Goal: Transaction & Acquisition: Purchase product/service

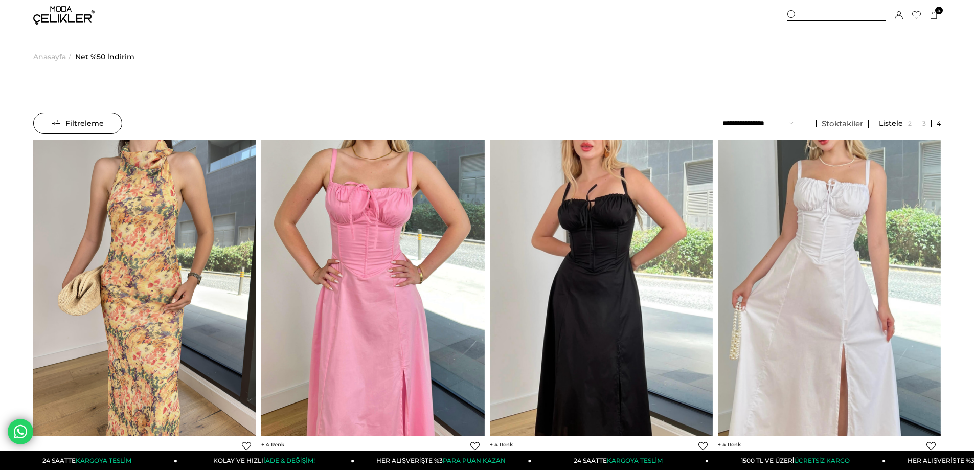
click at [80, 129] on span "Filtreleme" at bounding box center [78, 123] width 52 height 20
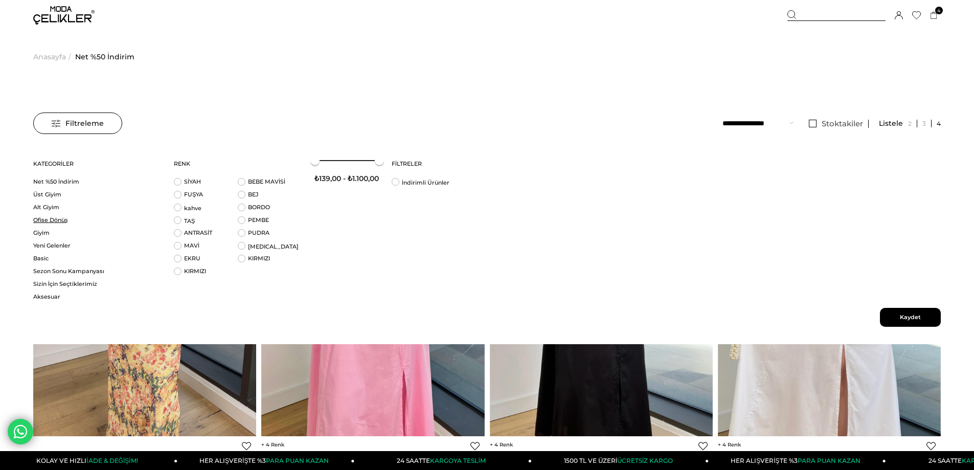
click at [61, 223] on link "Ofise Dönüş" at bounding box center [97, 220] width 128 height 8
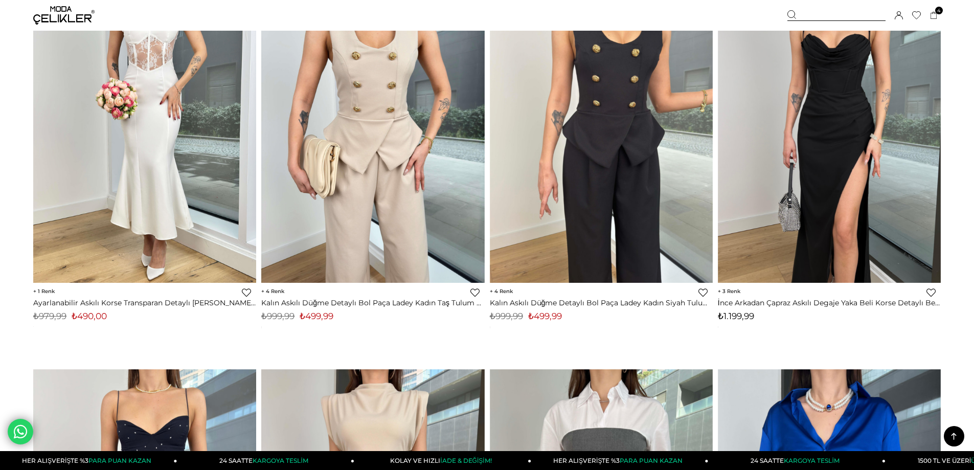
scroll to position [51, 0]
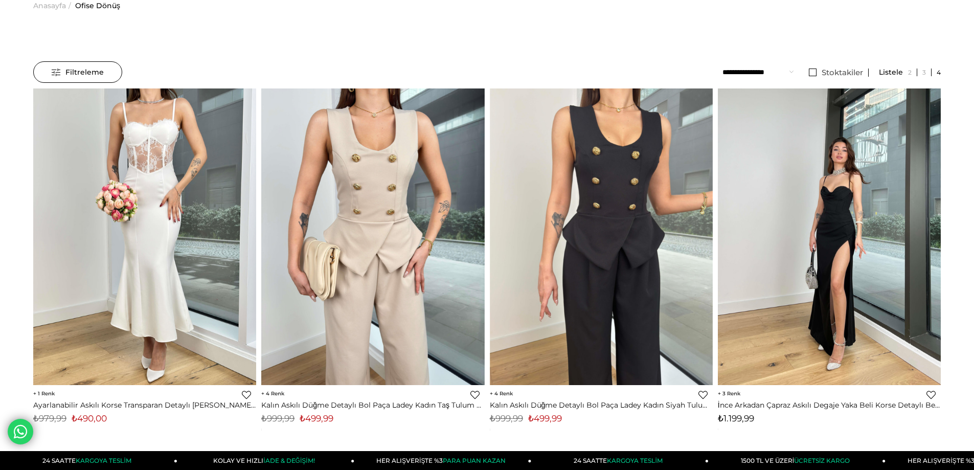
click at [815, 299] on img at bounding box center [829, 236] width 223 height 297
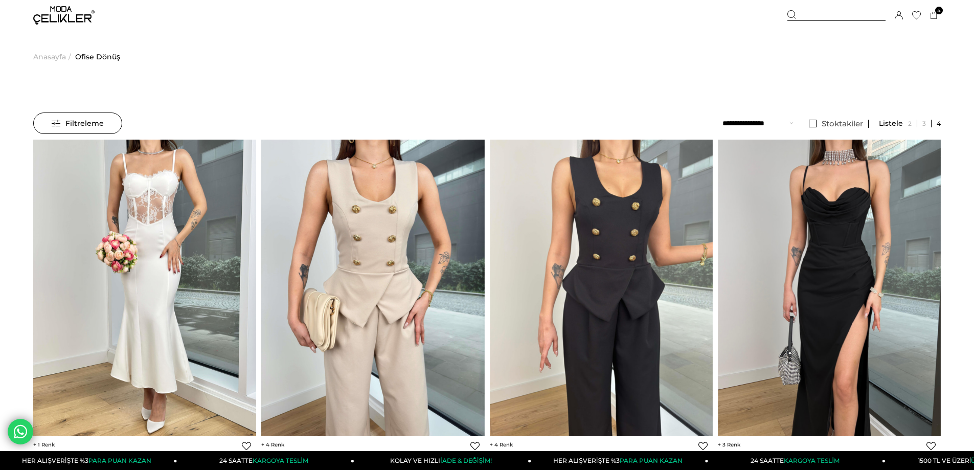
click at [101, 126] on span "Filtreleme" at bounding box center [78, 123] width 52 height 20
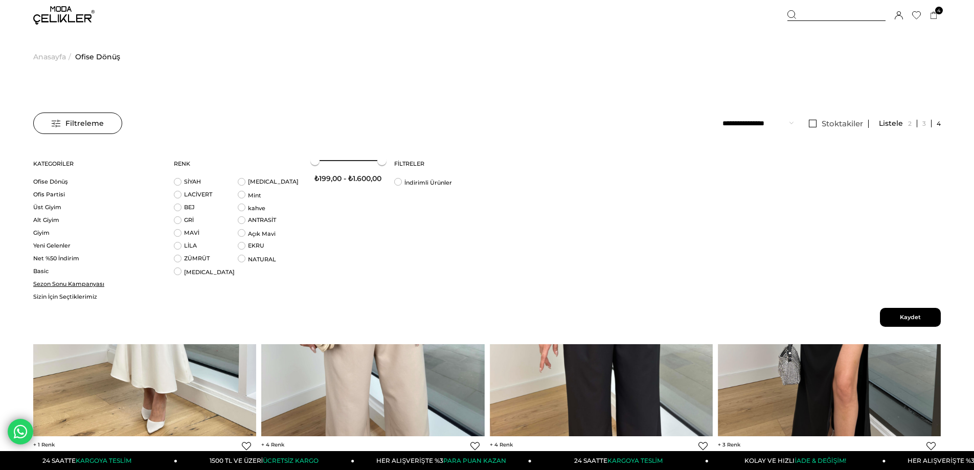
click at [71, 281] on link "Sezon Sonu Kampanyası" at bounding box center [97, 284] width 128 height 8
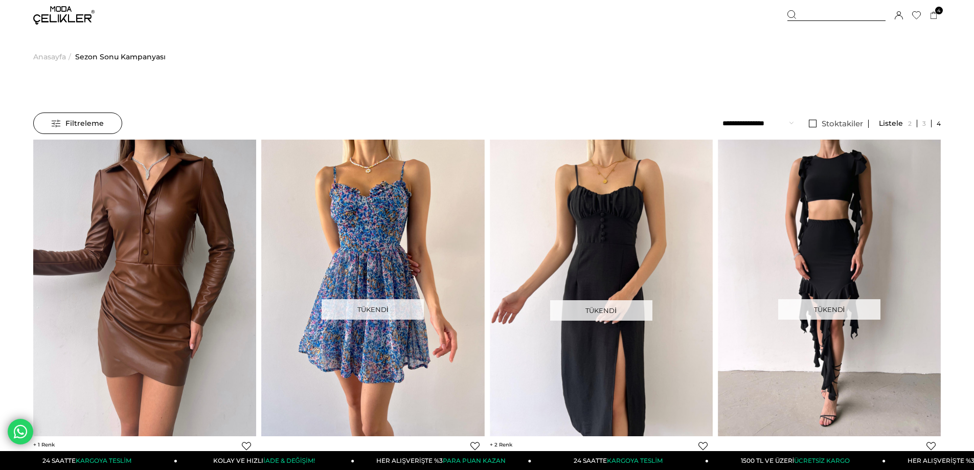
click at [53, 59] on span "Anasayfa" at bounding box center [49, 57] width 33 height 52
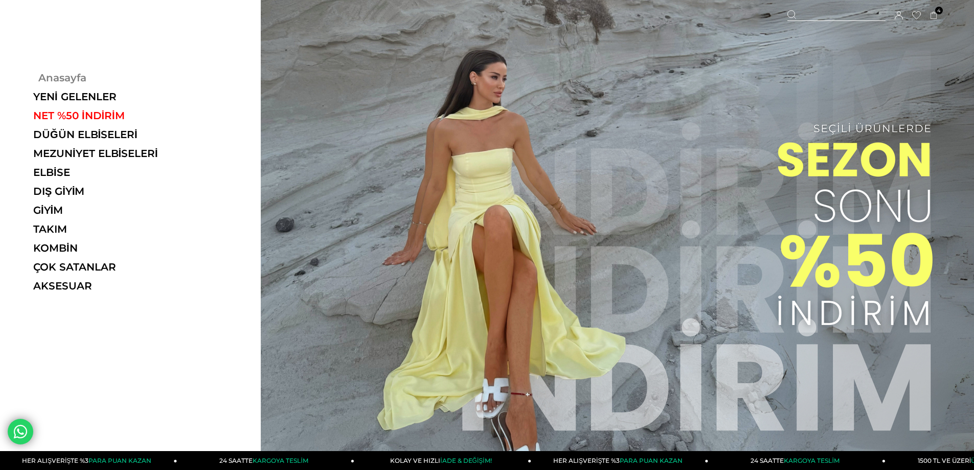
click at [47, 79] on link "Anasayfa" at bounding box center [103, 78] width 141 height 12
click at [75, 264] on link "ÇOK SATANLAR" at bounding box center [103, 267] width 141 height 12
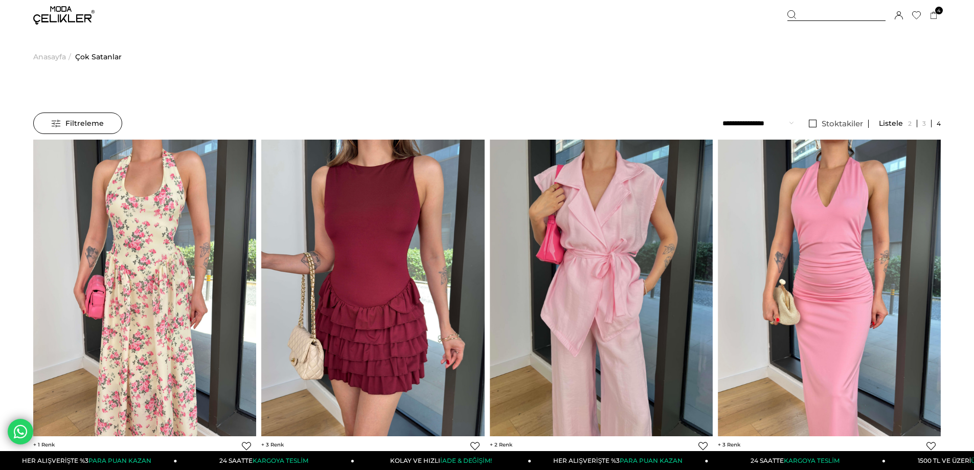
click at [57, 126] on span "Filtreleme" at bounding box center [78, 123] width 52 height 20
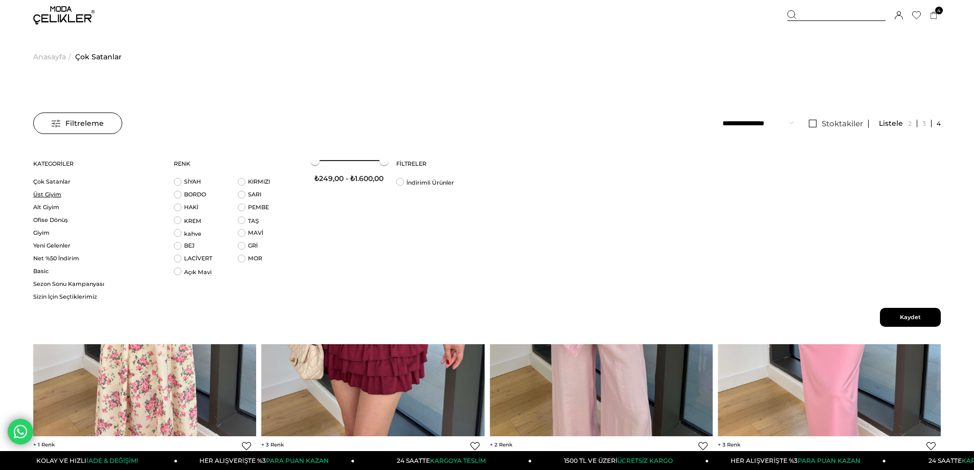
click at [54, 191] on link "Üst Giyim" at bounding box center [97, 195] width 128 height 8
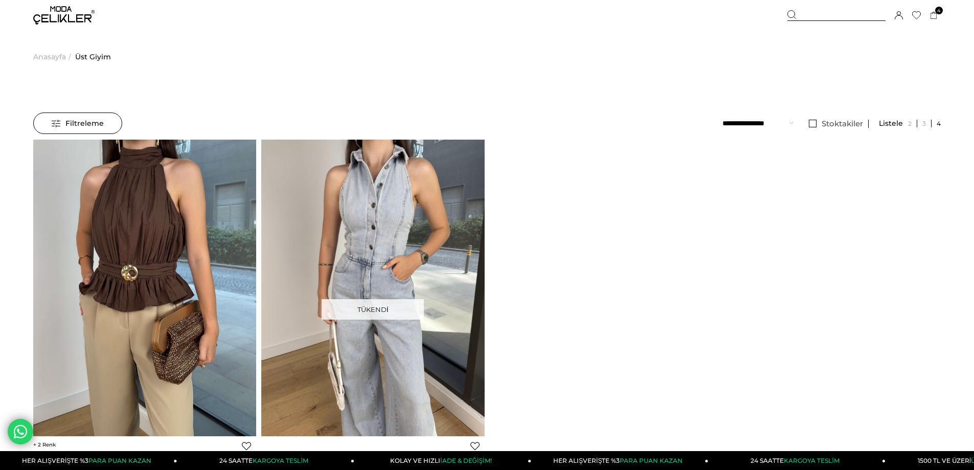
click at [57, 58] on span "Anasayfa" at bounding box center [49, 57] width 33 height 52
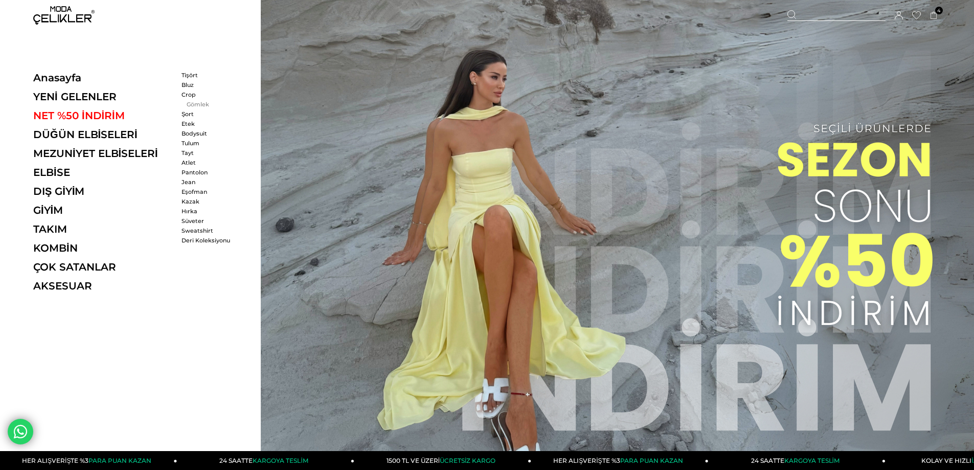
click at [198, 106] on link "Gömlek" at bounding box center [211, 104] width 59 height 7
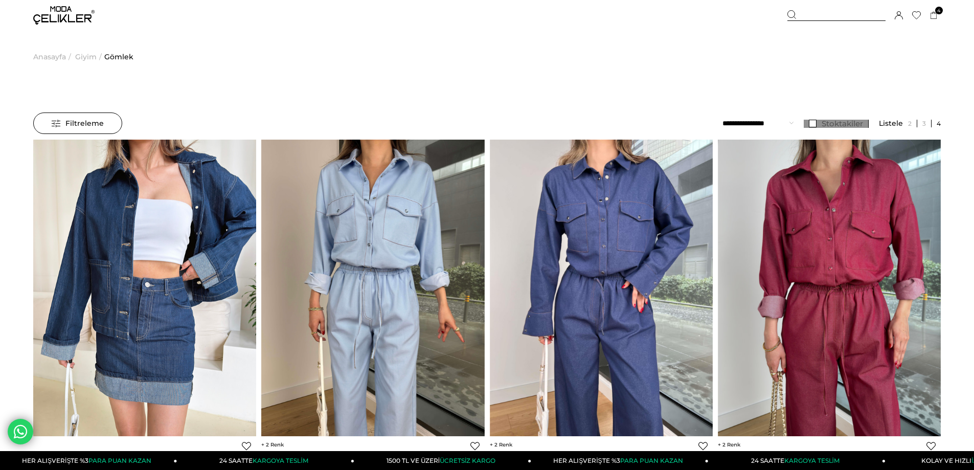
click at [821, 124] on link "Stoktakiler" at bounding box center [836, 124] width 65 height 8
click at [56, 57] on span "Anasayfa" at bounding box center [49, 57] width 33 height 52
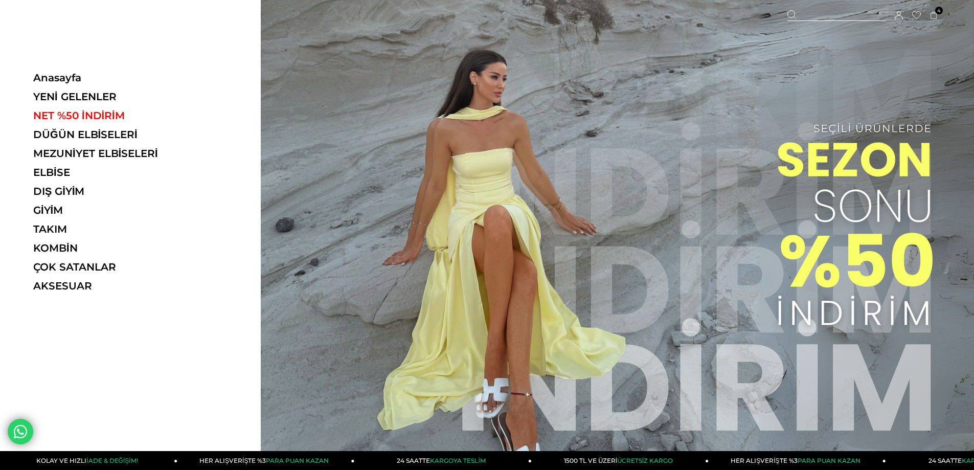
click at [62, 260] on ul "Anasayfa YENİ GELENLER NET %50 İNDİRİM DÜĞÜN ELBİSELERİ MEZUNİYET ELBİSELERİ EL…" at bounding box center [103, 185] width 141 height 227
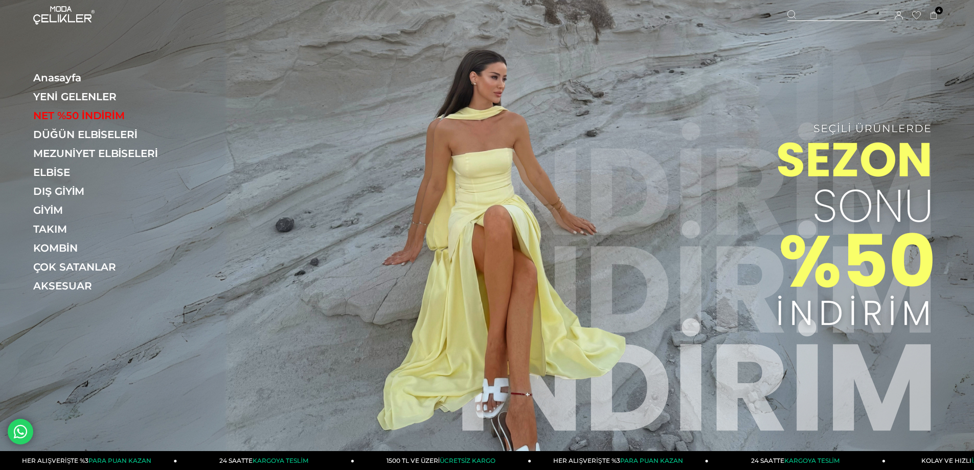
click at [51, 19] on img at bounding box center [63, 15] width 61 height 18
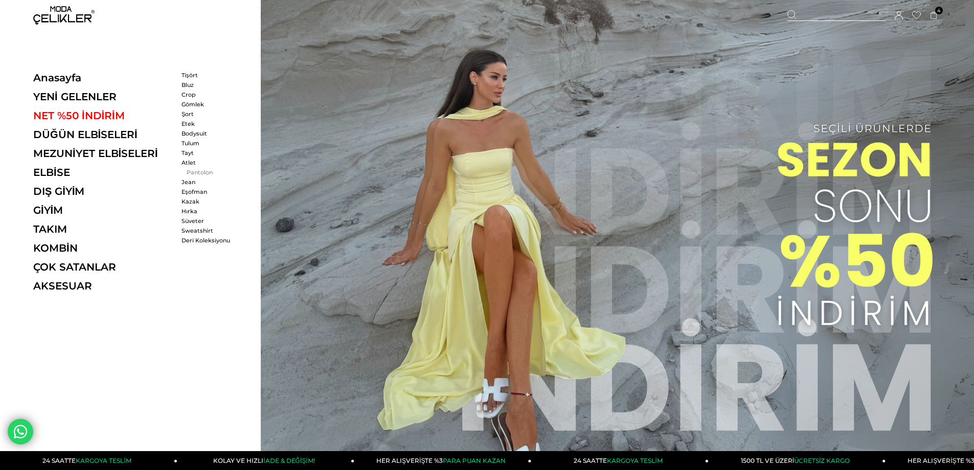
click at [194, 171] on link "Pantolon" at bounding box center [211, 172] width 59 height 7
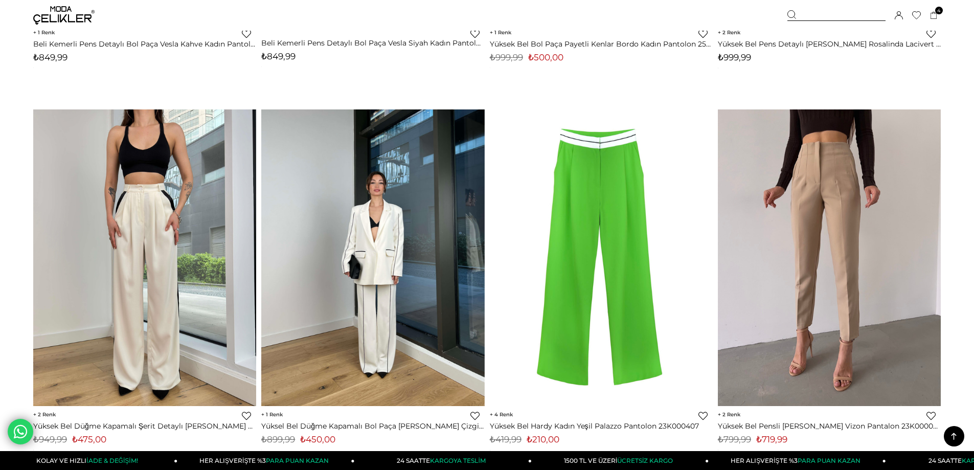
scroll to position [1994, 0]
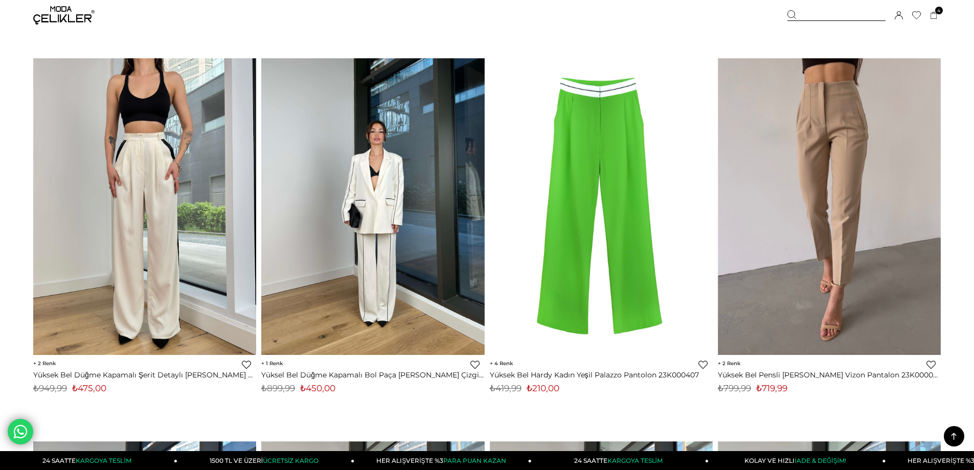
click at [621, 287] on img at bounding box center [601, 206] width 223 height 334
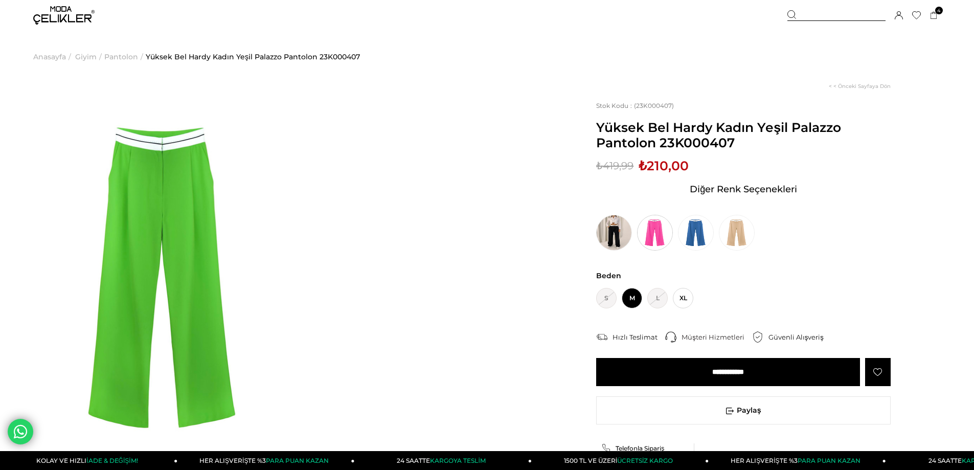
click at [664, 244] on img at bounding box center [655, 233] width 36 height 36
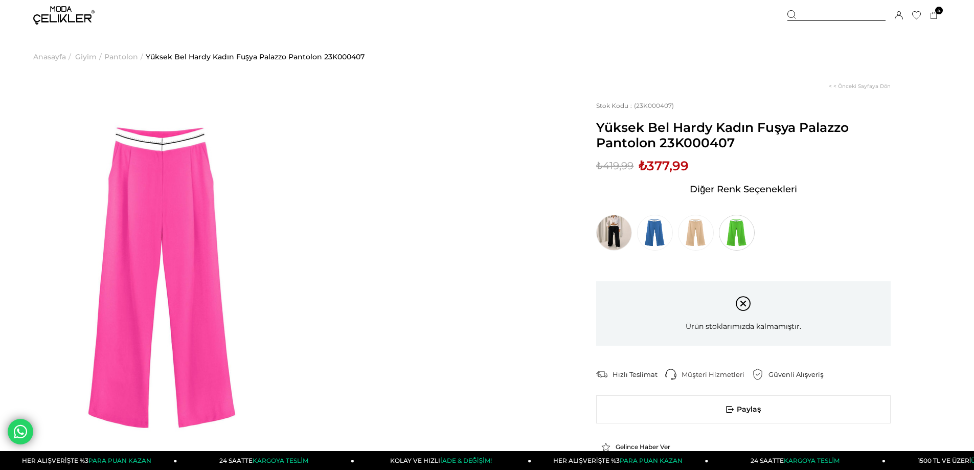
click at [733, 233] on img at bounding box center [737, 233] width 36 height 36
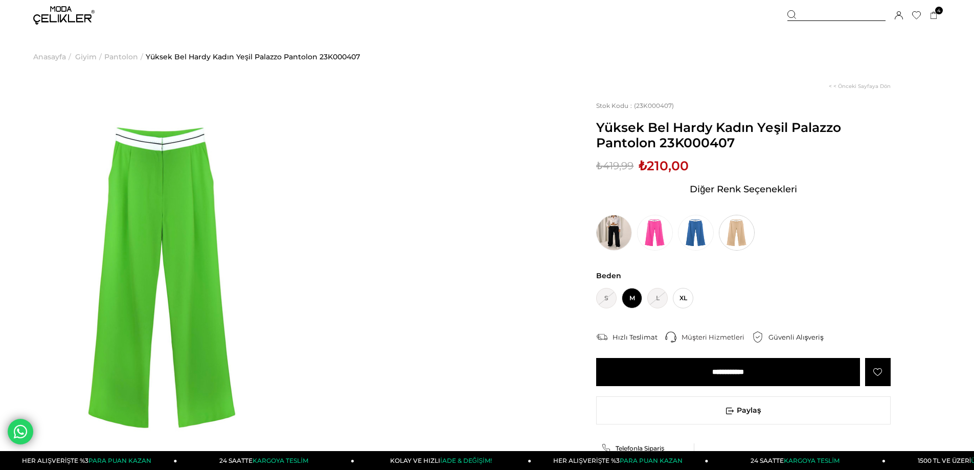
click at [738, 239] on img at bounding box center [737, 233] width 36 height 36
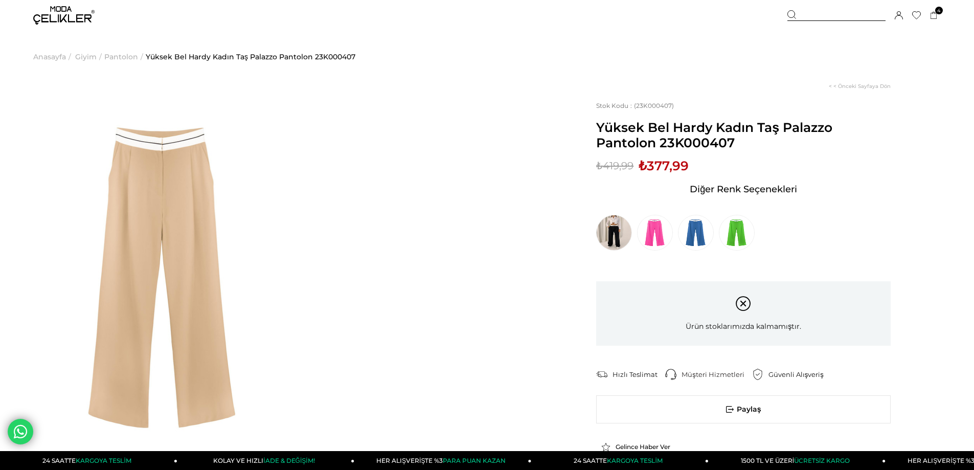
click at [119, 59] on span "Pantolon" at bounding box center [121, 57] width 34 height 52
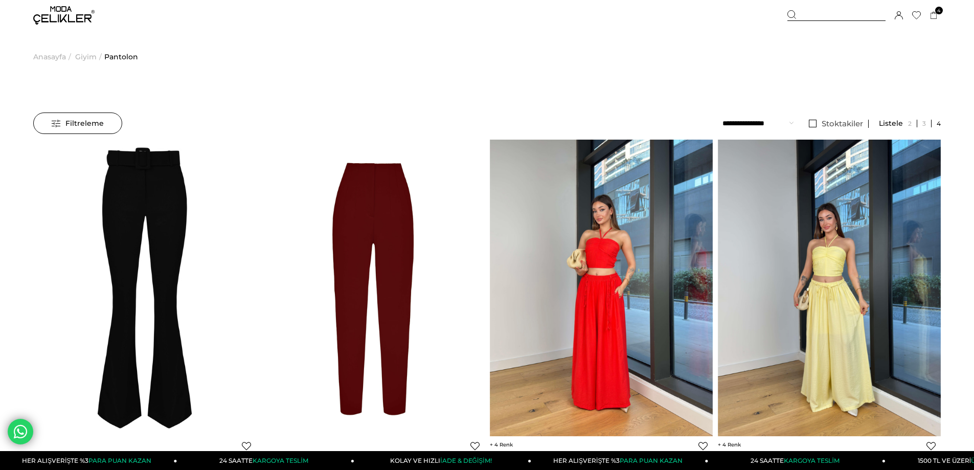
click at [779, 122] on select "**********" at bounding box center [758, 122] width 71 height 21
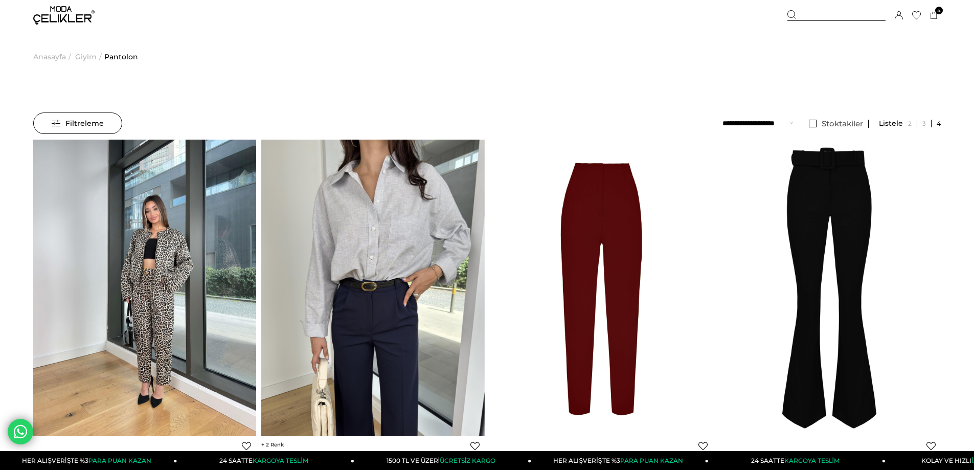
click at [54, 53] on span "Anasayfa" at bounding box center [49, 57] width 33 height 52
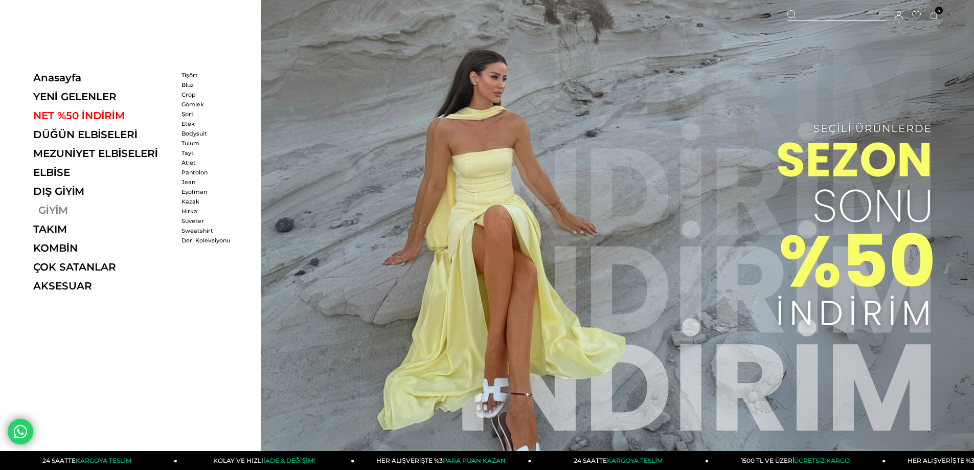
click at [66, 208] on link "GİYİM" at bounding box center [103, 210] width 141 height 12
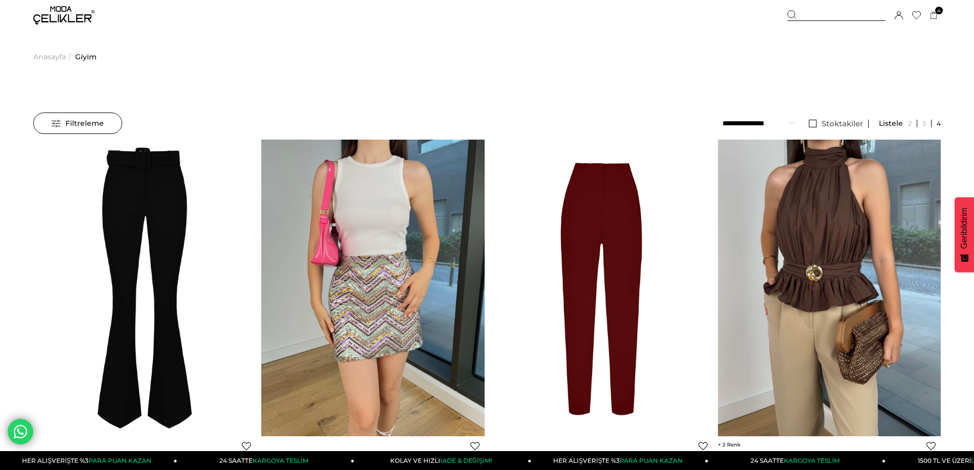
click at [61, 22] on img at bounding box center [63, 15] width 61 height 18
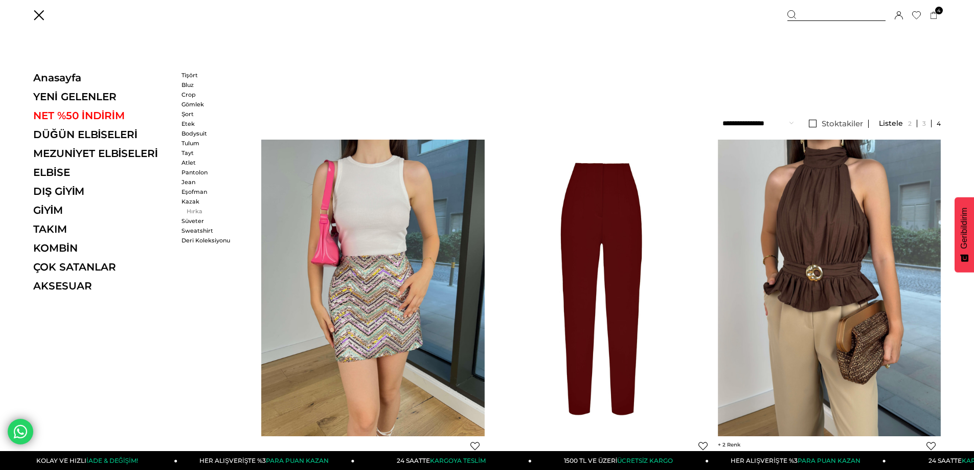
click at [191, 209] on link "Hırka" at bounding box center [211, 211] width 59 height 7
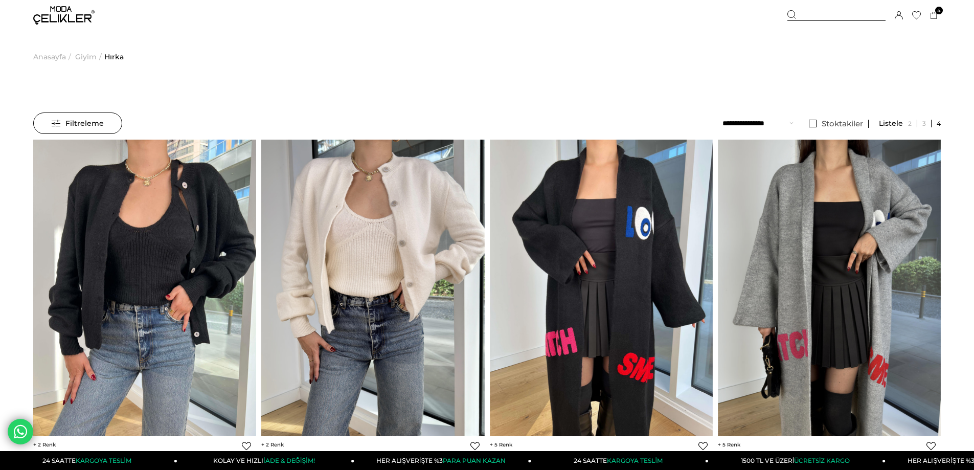
click at [814, 129] on li "Stoktakiler" at bounding box center [836, 123] width 65 height 22
click at [814, 125] on link "Stoktakiler" at bounding box center [836, 124] width 65 height 8
click at [84, 57] on span "Giyim" at bounding box center [85, 57] width 21 height 52
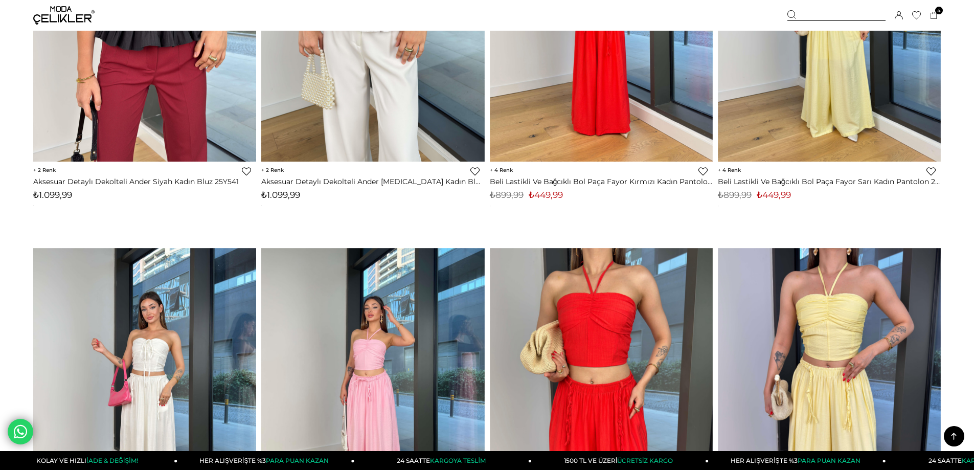
scroll to position [716, 0]
